Goal: Task Accomplishment & Management: Complete application form

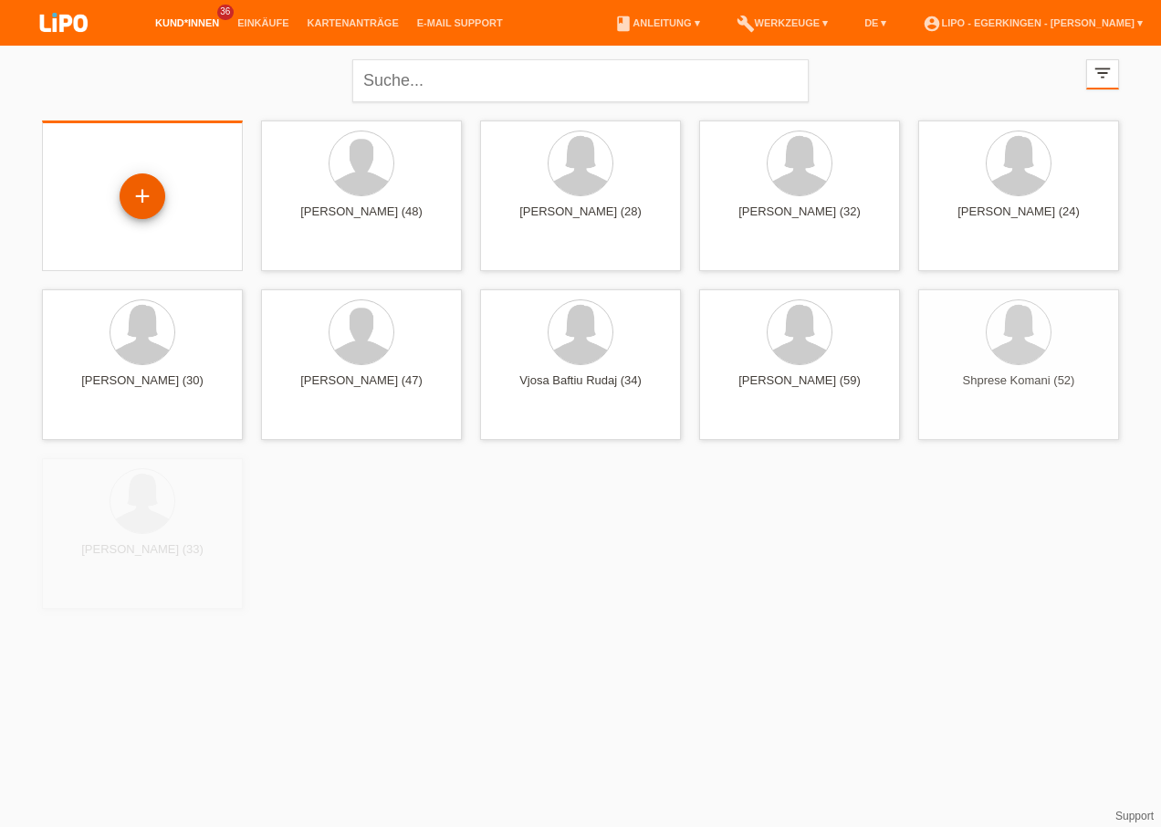
click at [137, 191] on div "+" at bounding box center [143, 196] width 46 height 46
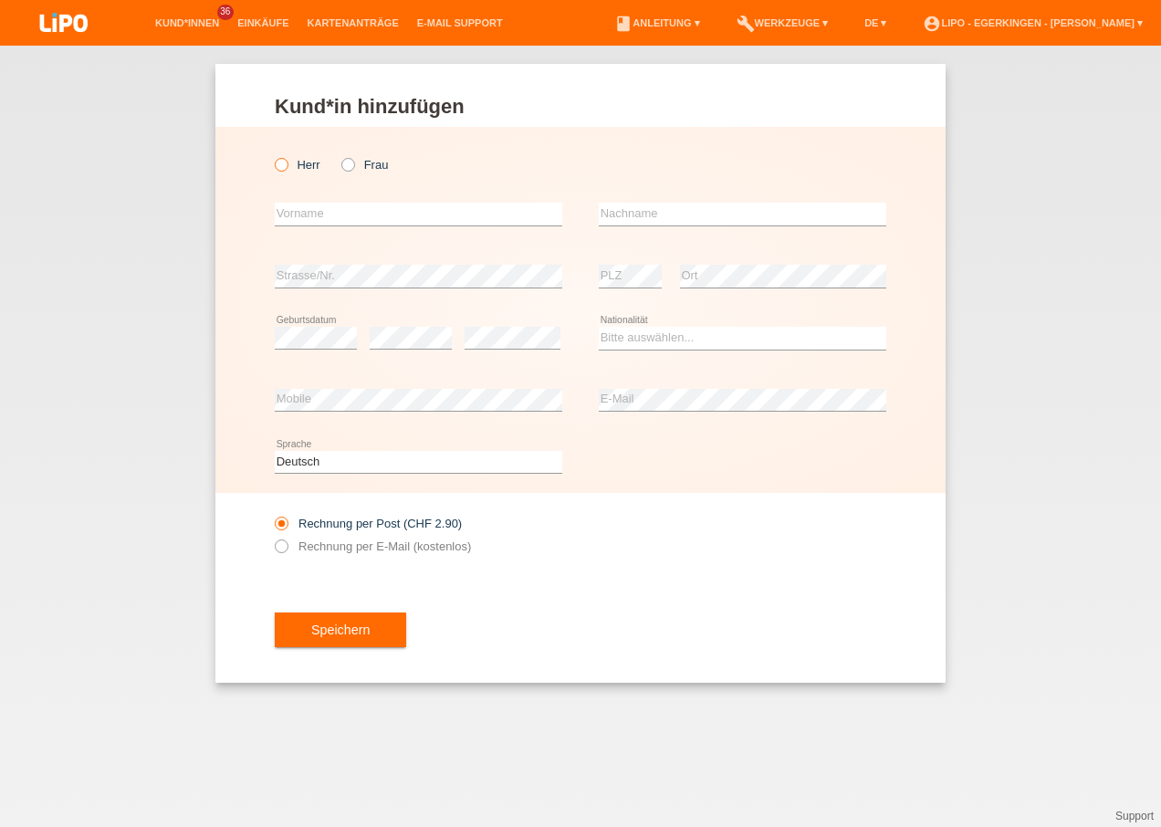
click at [272, 155] on icon at bounding box center [272, 155] width 0 height 0
click at [278, 167] on input "Herr" at bounding box center [281, 164] width 12 height 12
radio input "true"
click at [301, 206] on input "text" at bounding box center [419, 214] width 288 height 23
type input "[DEMOGRAPHIC_DATA]"
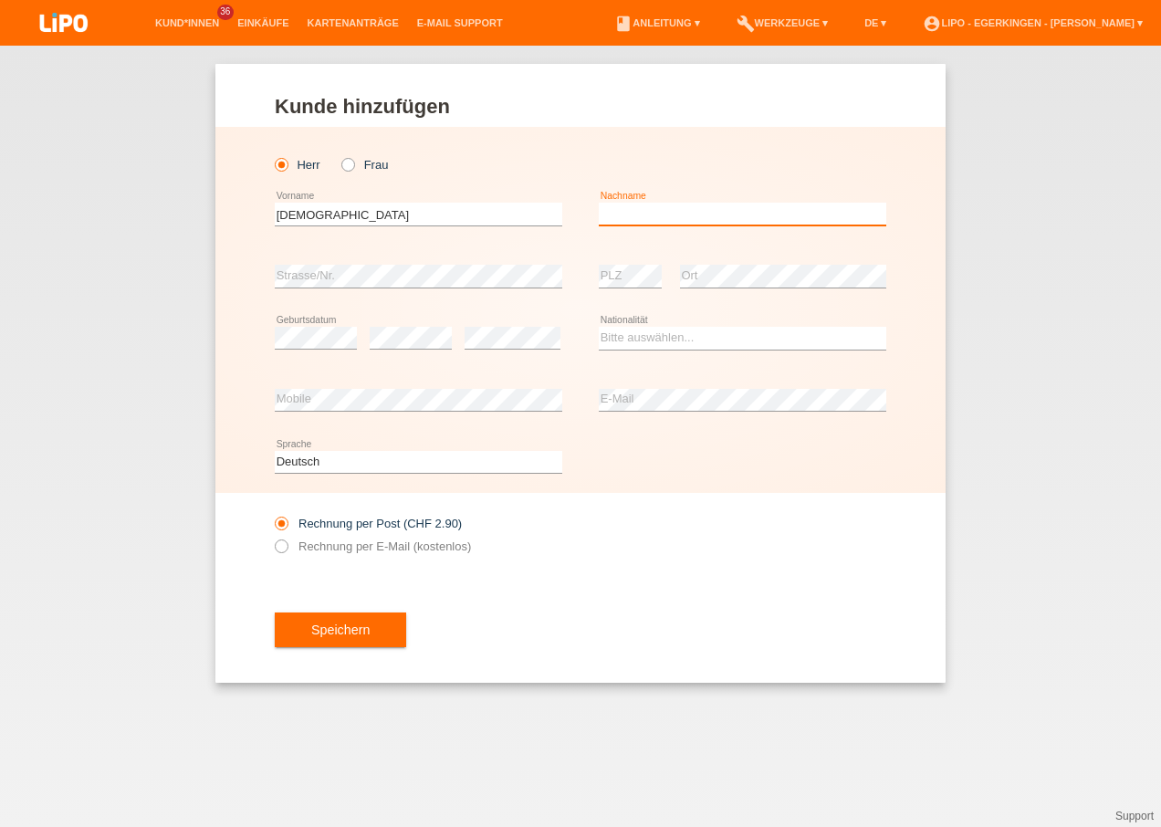
click at [682, 207] on input "text" at bounding box center [743, 214] width 288 height 23
type input "NASEEMI"
click at [621, 338] on select "Bitte auswählen... Schweiz Deutschland Liechtenstein Österreich ------------ Af…" at bounding box center [743, 338] width 288 height 22
select select "AF"
click at [599, 327] on select "Bitte auswählen... Schweiz Deutschland Liechtenstein Österreich ------------ Af…" at bounding box center [743, 338] width 288 height 22
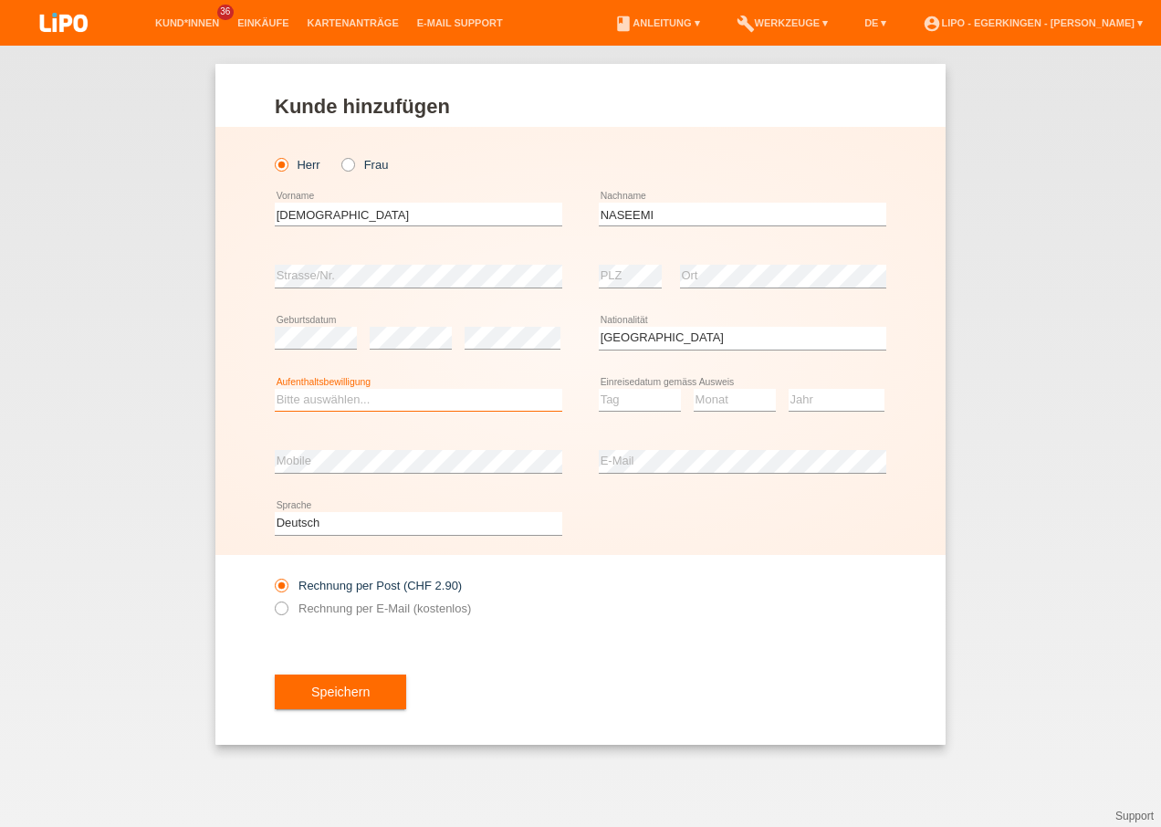
click at [297, 394] on select "Bitte auswählen... C B B - Flüchtlingsstatus Andere" at bounding box center [419, 400] width 288 height 22
select select "B"
click at [275, 389] on select "Bitte auswählen... C B B - Flüchtlingsstatus Andere" at bounding box center [419, 400] width 288 height 22
click at [624, 401] on select "Tag 01 02 03 04 05 06 07 08 09 10 11" at bounding box center [640, 400] width 82 height 22
select select "08"
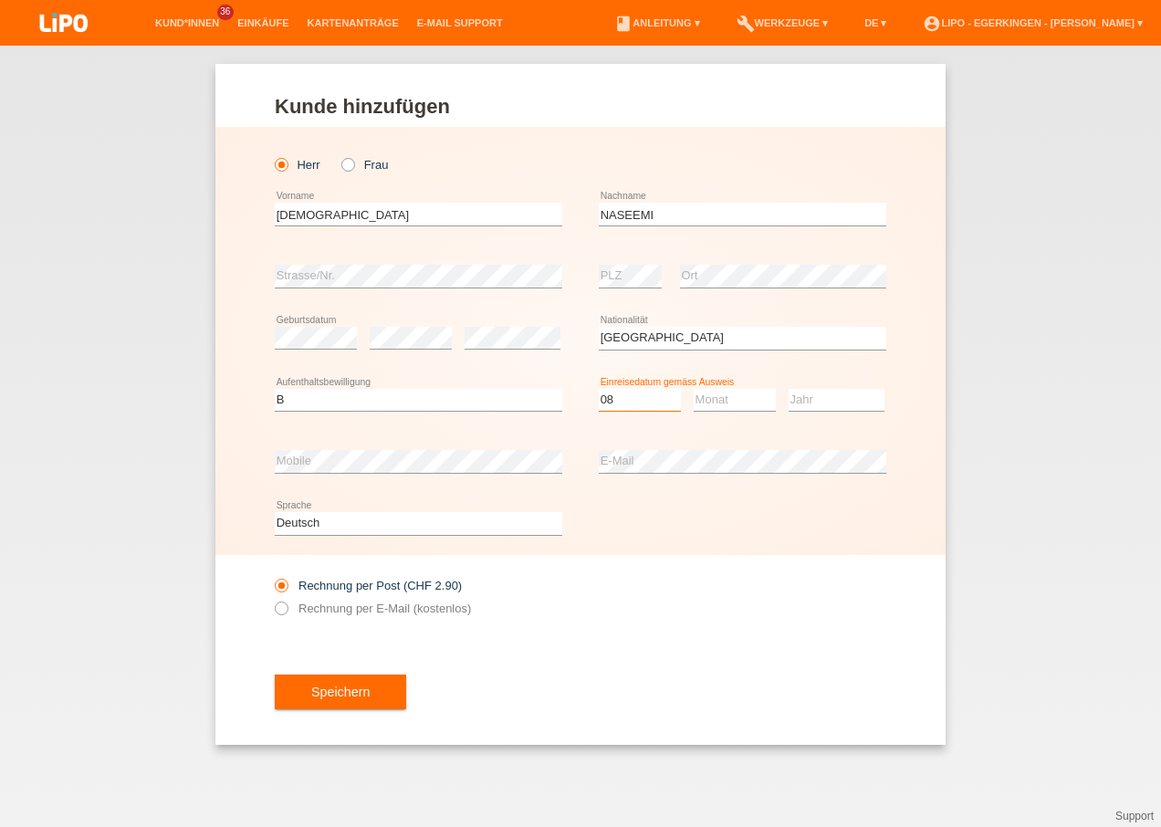
click at [599, 389] on select "Tag 01 02 03 04 05 06 07 08 09 10 11" at bounding box center [640, 400] width 82 height 22
click at [745, 400] on select "Monat 01 02 03 04 05 06 07 08 09 10 11" at bounding box center [735, 400] width 82 height 22
select select "09"
click at [694, 389] on select "Monat 01 02 03 04 05 06 07 08 09 10 11" at bounding box center [735, 400] width 82 height 22
click at [810, 399] on select "Jahr 2025 2024 2023 2022 2021 2020 2019 2018 2017 2016 2015 2014 2013 2012 2011…" at bounding box center [837, 400] width 96 height 22
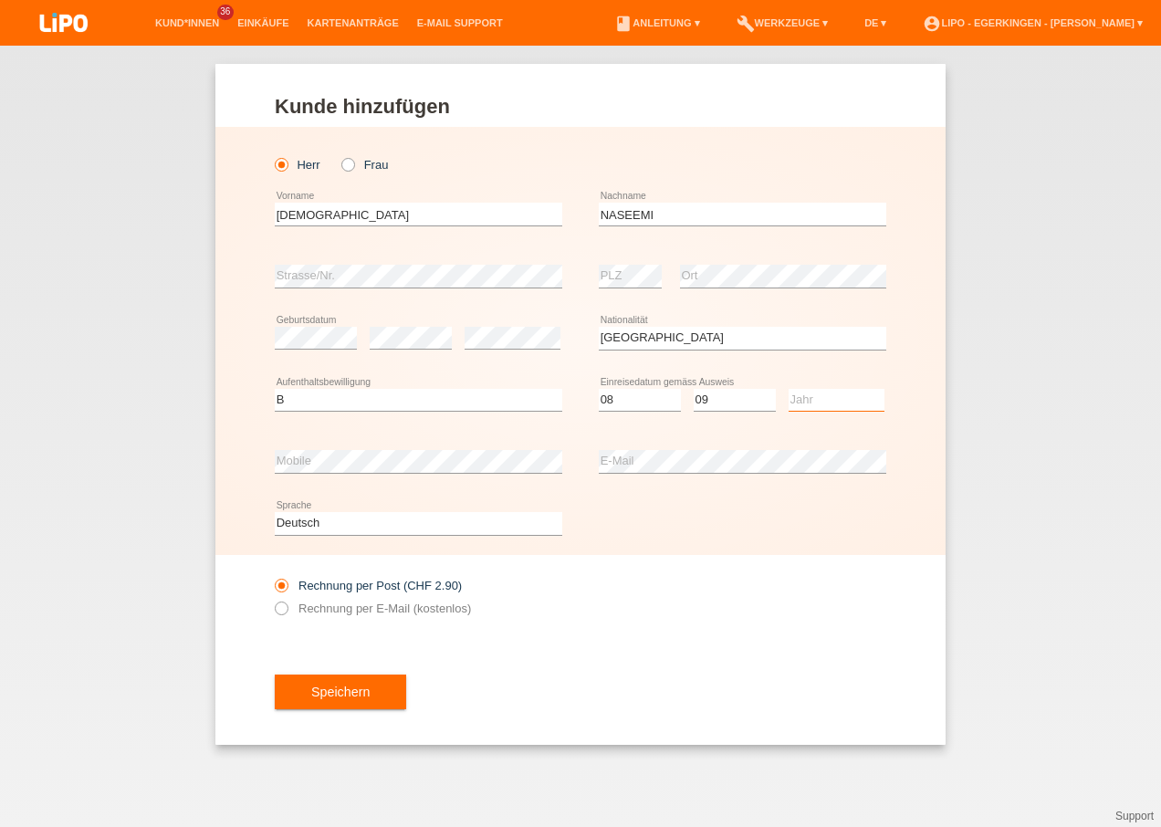
select select "2021"
click at [789, 389] on select "Jahr 2025 2024 2023 2022 2021 2020 2019 2018 2017 2016 2015 2014 2013 2012 2011…" at bounding box center [837, 400] width 96 height 22
click at [322, 689] on span "Speichern" at bounding box center [340, 692] width 58 height 15
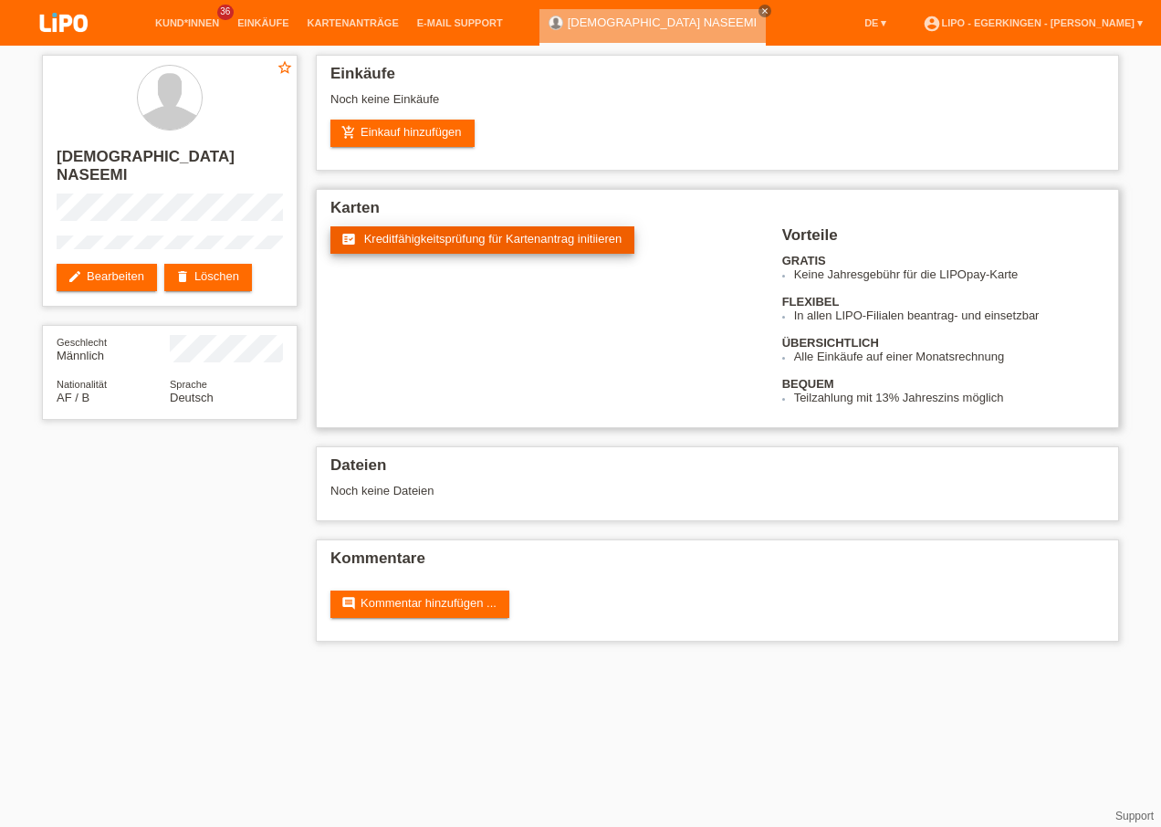
click at [413, 232] on span "Kreditfähigkeitsprüfung für Kartenantrag initiieren" at bounding box center [493, 239] width 258 height 14
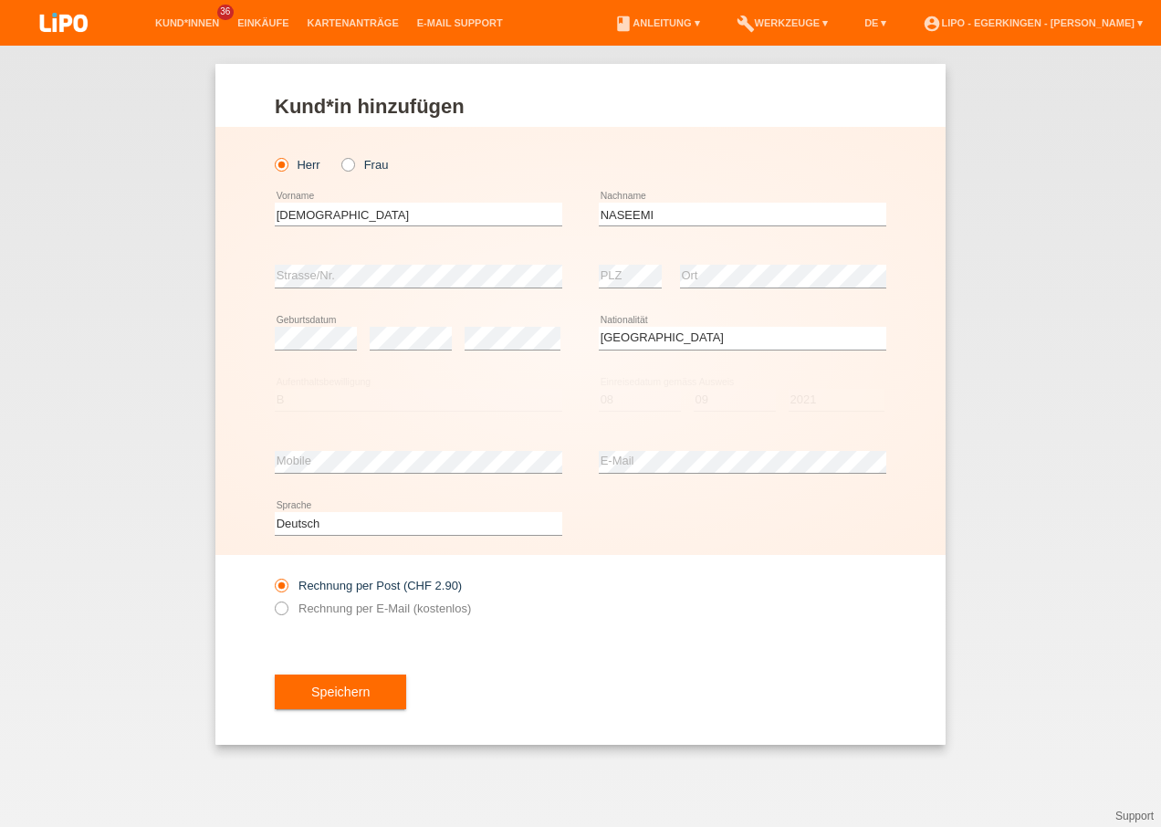
select select "AF"
select select "B"
select select "08"
select select "09"
select select "2021"
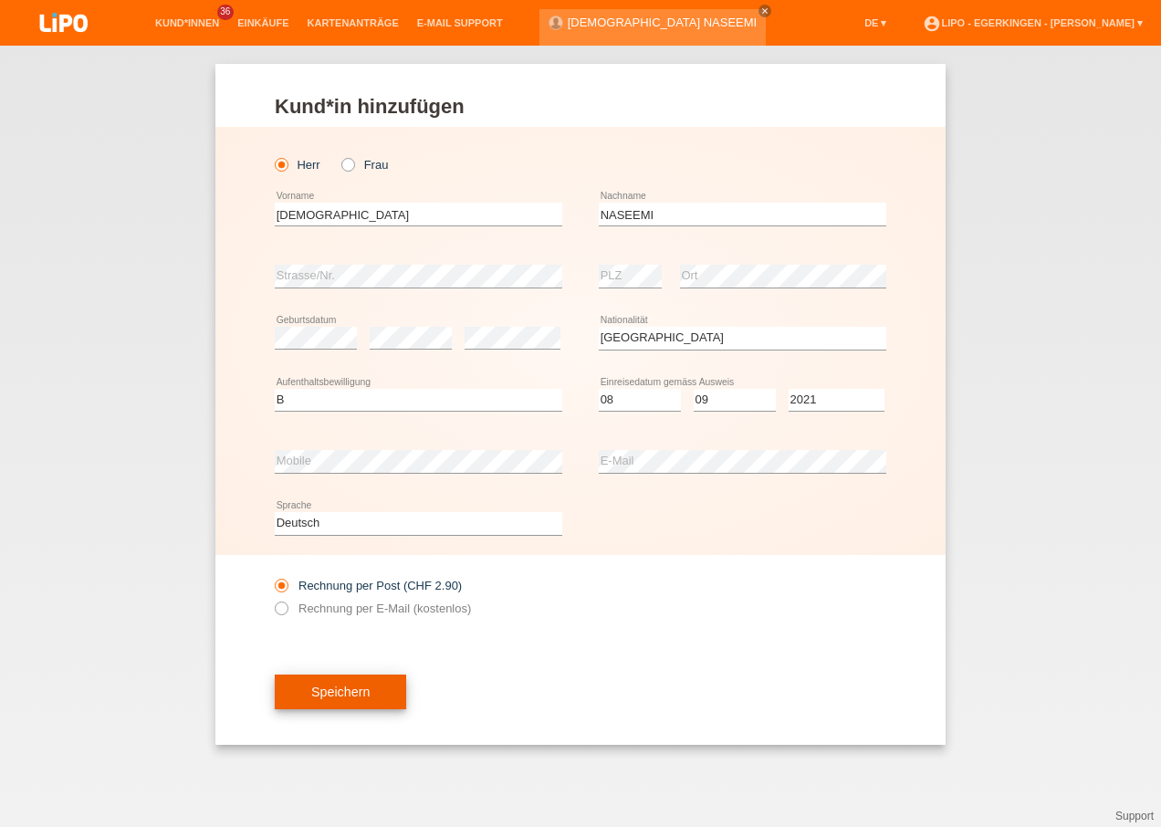
click at [342, 693] on span "Speichern" at bounding box center [340, 692] width 58 height 15
